Goal: Task Accomplishment & Management: Use online tool/utility

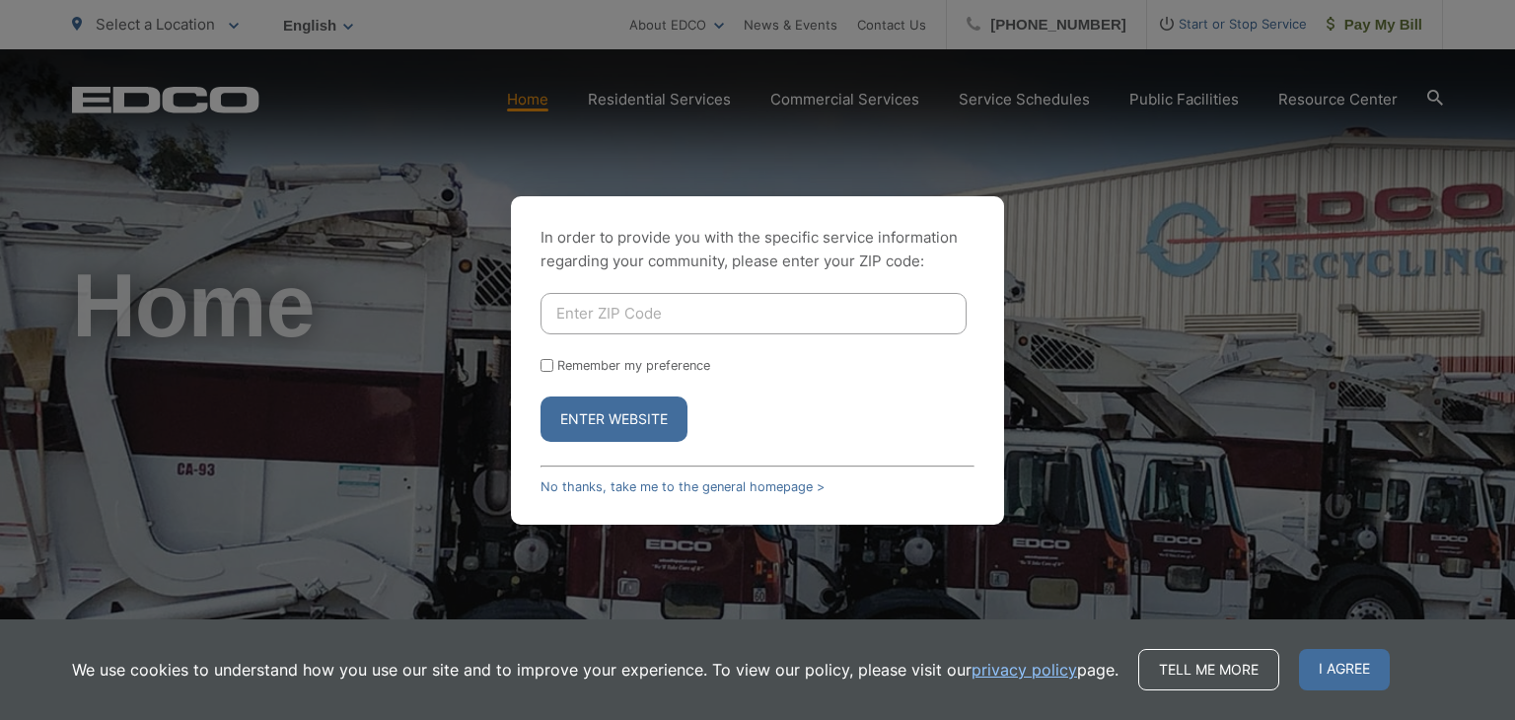
click at [675, 320] on input "Enter ZIP Code" at bounding box center [754, 313] width 426 height 41
type input "91941"
click at [642, 376] on form "91941 Remember my preference Enter Website" at bounding box center [758, 367] width 434 height 149
click at [627, 369] on label "Remember my preference" at bounding box center [633, 365] width 153 height 15
click at [553, 369] on input "Remember my preference" at bounding box center [547, 365] width 13 height 13
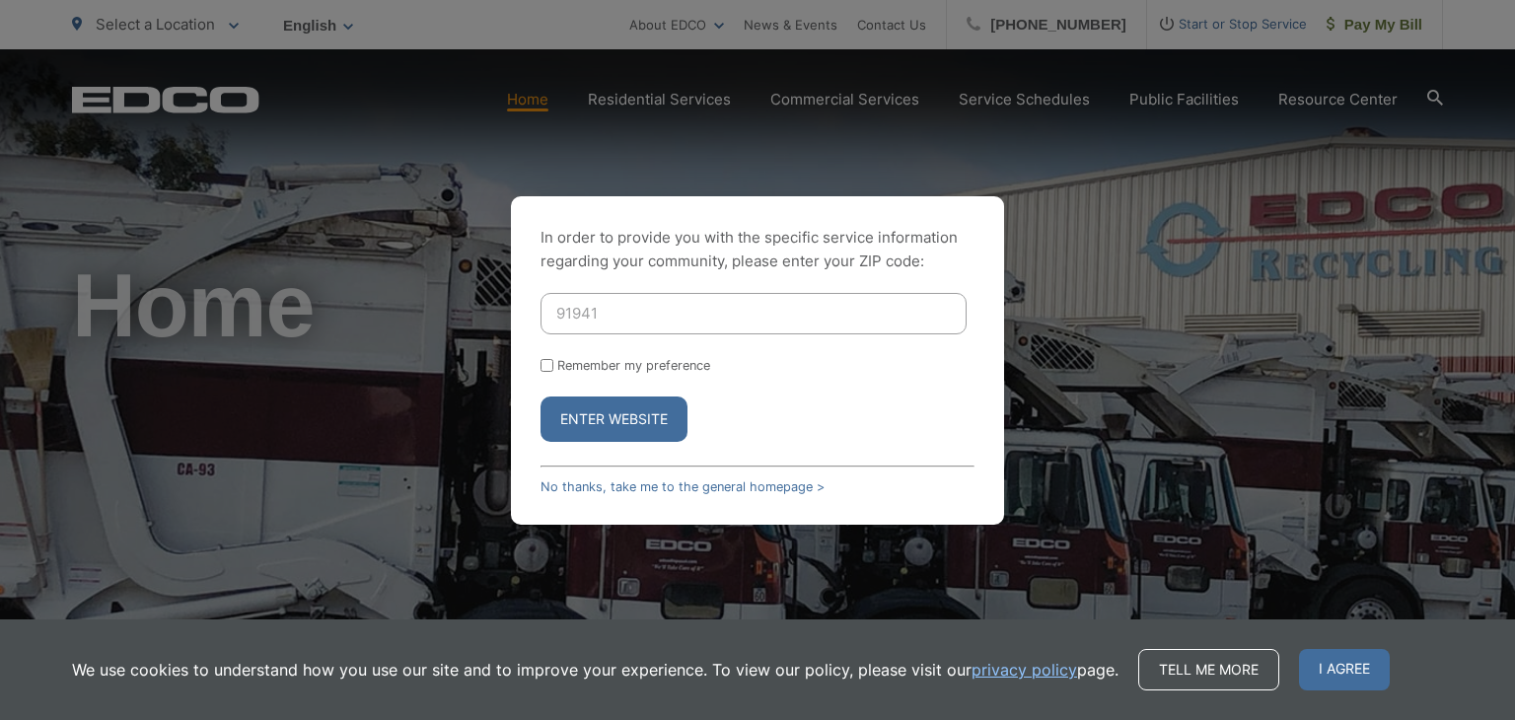
checkbox input "true"
click at [603, 411] on button "Enter Website" at bounding box center [614, 419] width 147 height 45
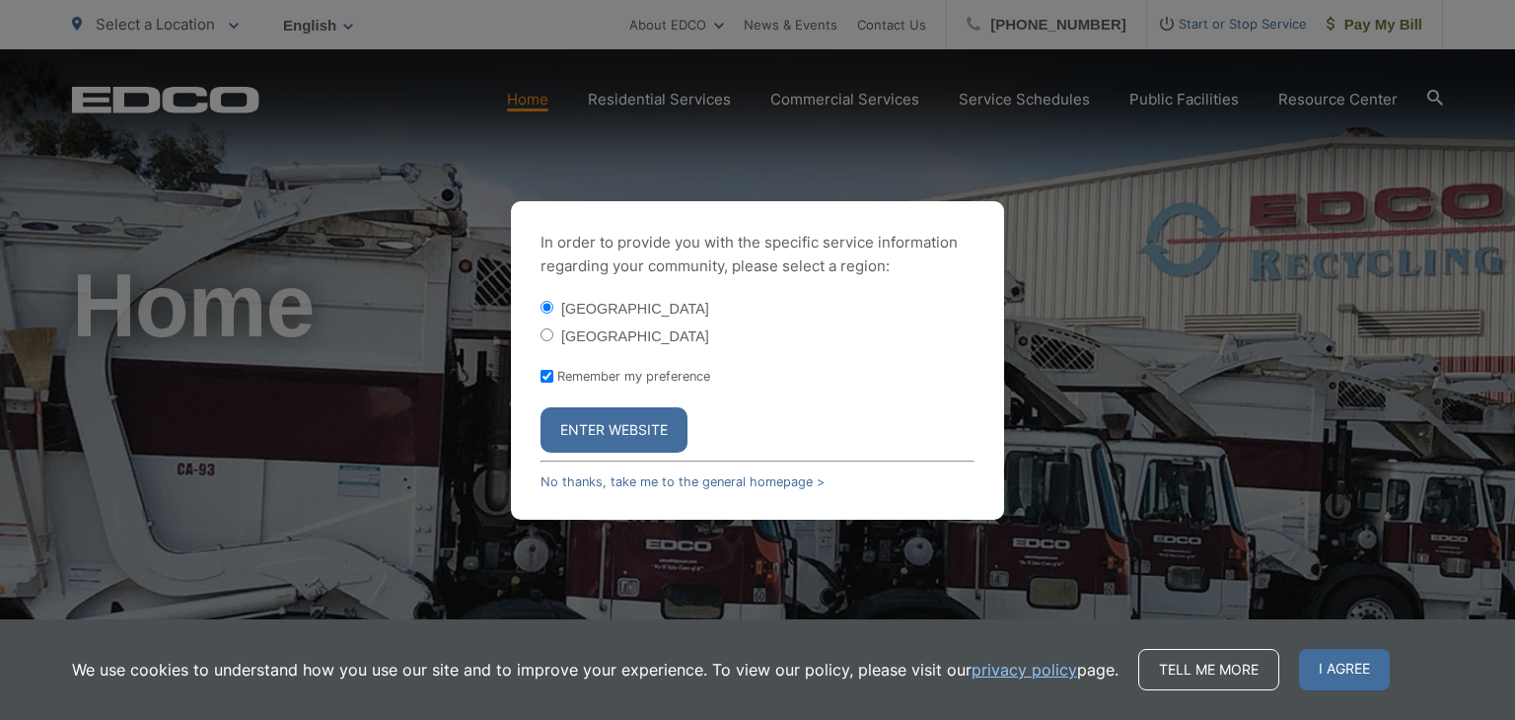
click at [545, 337] on input "[GEOGRAPHIC_DATA]" at bounding box center [547, 334] width 13 height 13
radio input "true"
click at [603, 434] on button "Enter Website" at bounding box center [614, 429] width 147 height 45
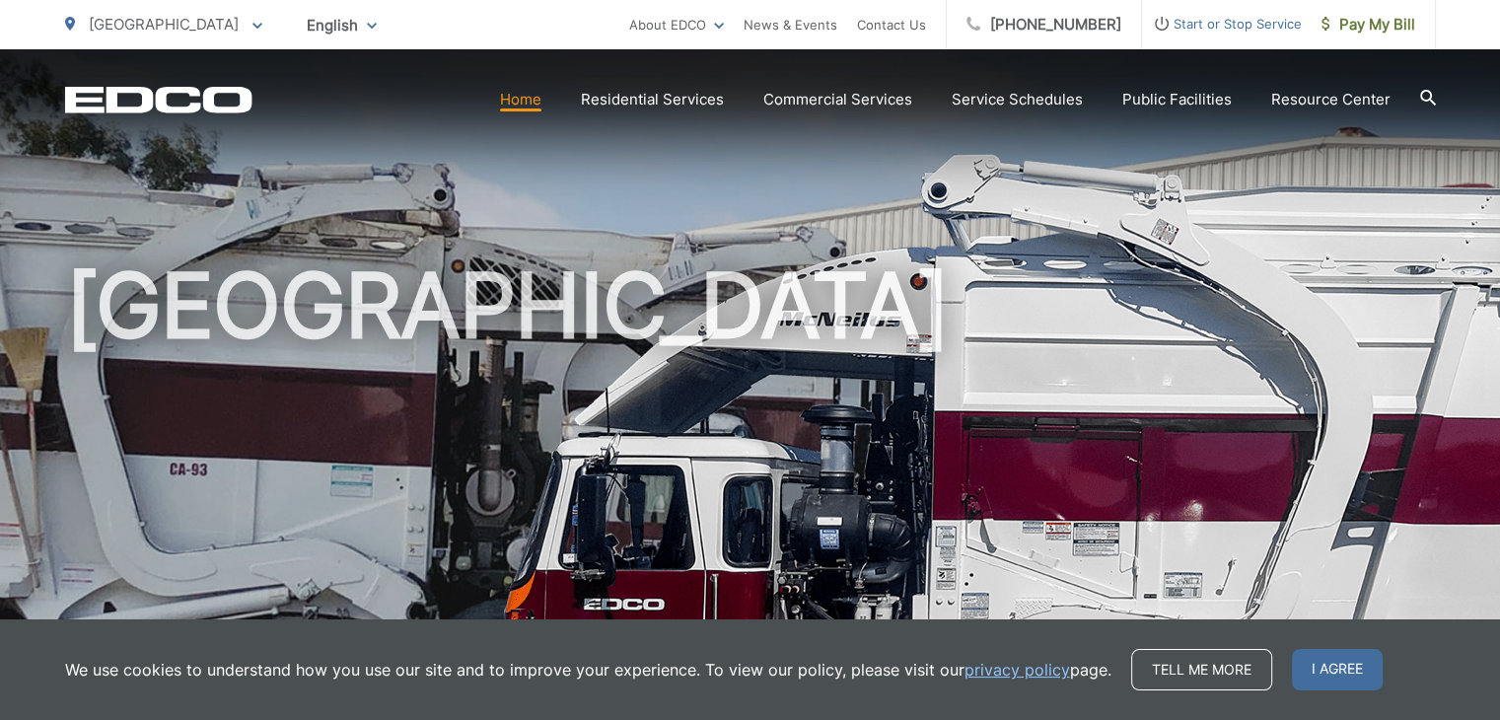
click at [1241, 27] on span "Start or Stop Service" at bounding box center [1222, 24] width 160 height 24
